Goal: Navigation & Orientation: Go to known website

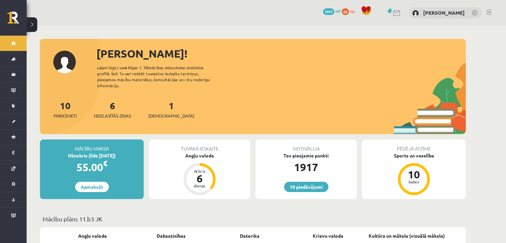
click at [174, 117] on div "10 Priekšmeti 6 Neizlasītās ziņas 1 Ieskaites" at bounding box center [253, 117] width 426 height 36
